Goal: Information Seeking & Learning: Understand process/instructions

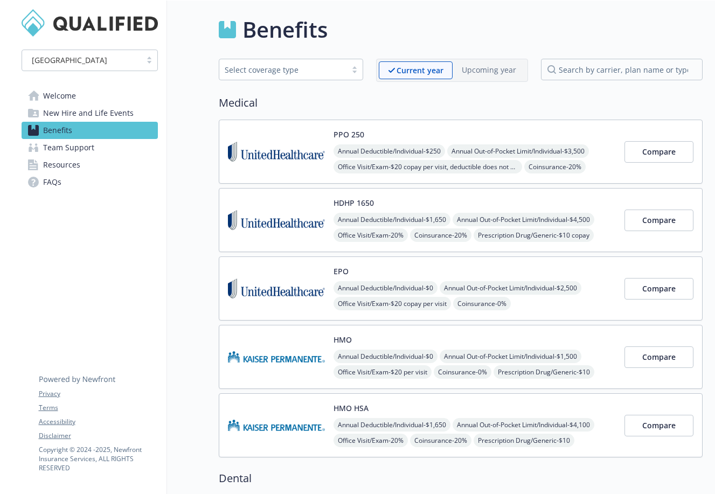
click at [89, 143] on span "Team Support" at bounding box center [68, 147] width 51 height 17
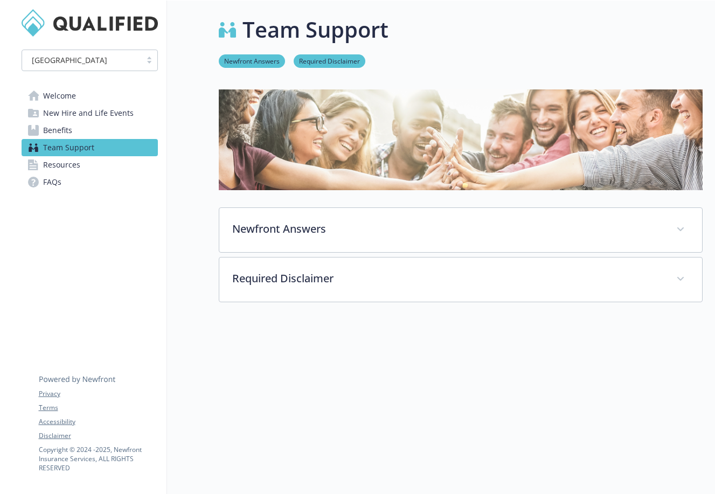
click at [91, 134] on link "Benefits" at bounding box center [90, 130] width 136 height 17
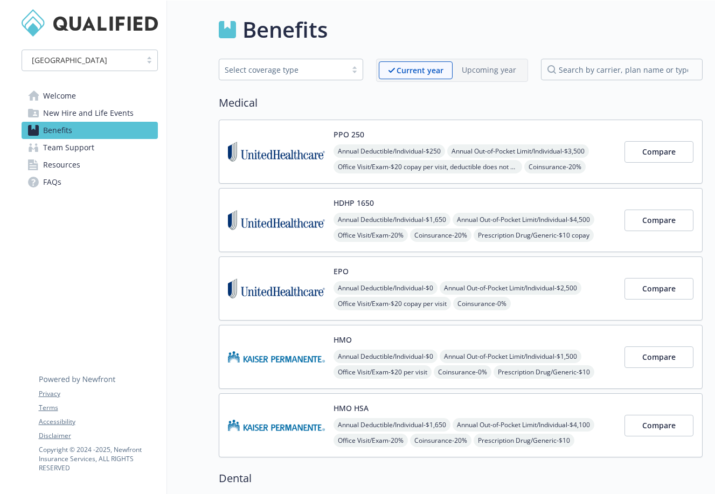
click at [91, 114] on span "New Hire and Life Events" at bounding box center [88, 113] width 91 height 17
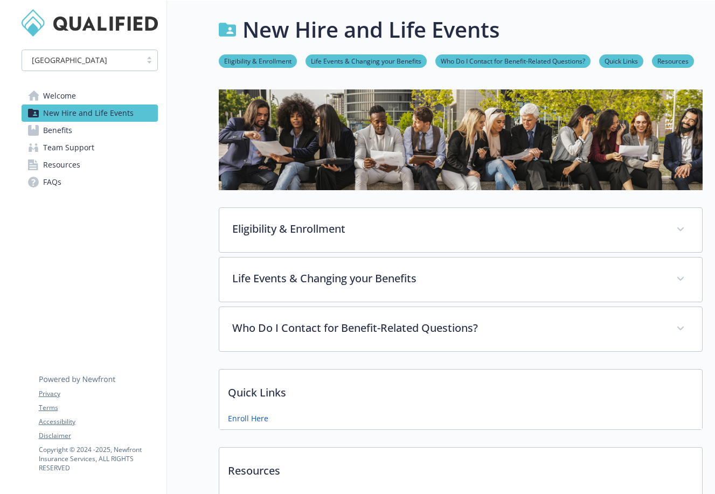
click at [81, 97] on link "Welcome" at bounding box center [90, 95] width 136 height 17
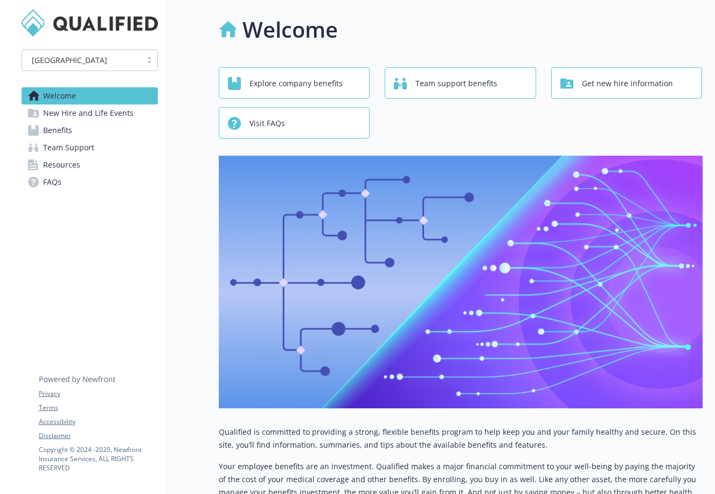
click at [111, 111] on span "New Hire and Life Events" at bounding box center [88, 113] width 91 height 17
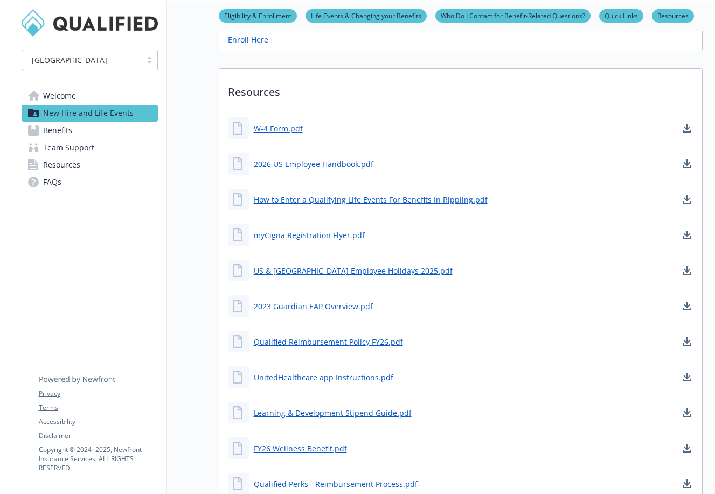
scroll to position [379, 0]
